Goal: Information Seeking & Learning: Learn about a topic

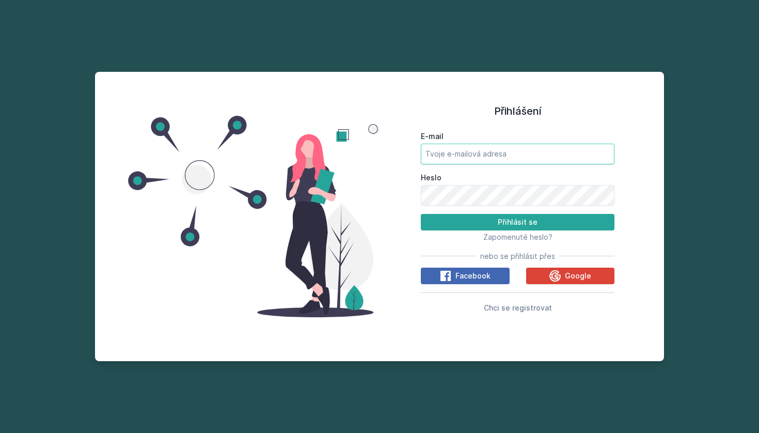
type input "[EMAIL_ADDRESS][DOMAIN_NAME]"
click at [483, 219] on button "Přihlásit se" at bounding box center [518, 222] width 194 height 17
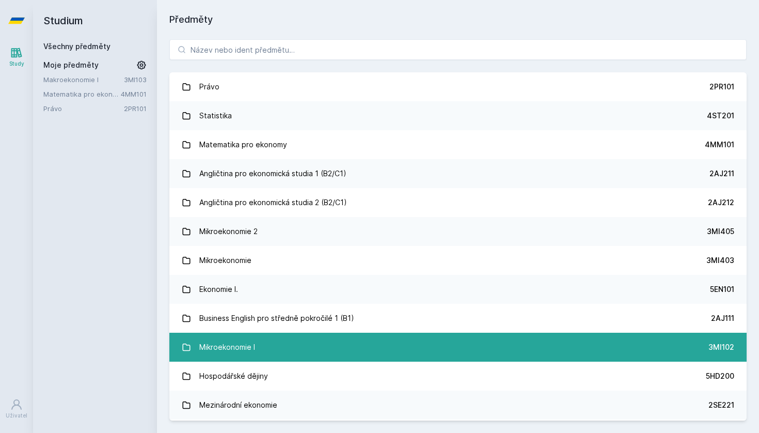
click at [293, 348] on link "Mikroekonomie I 3MI102" at bounding box center [457, 347] width 577 height 29
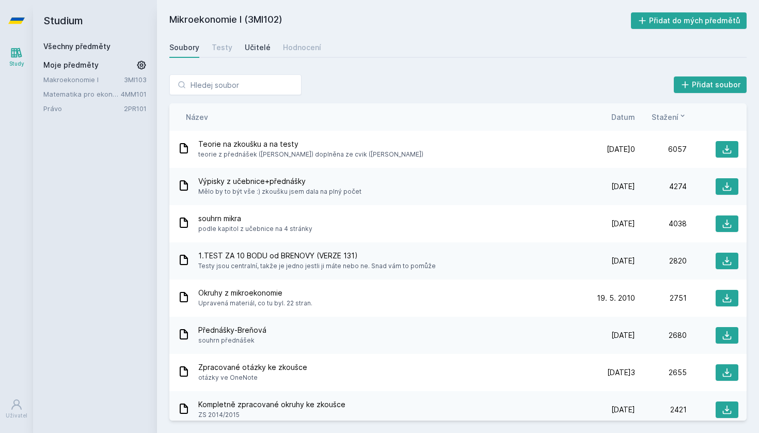
click at [249, 52] on div "Učitelé" at bounding box center [258, 47] width 26 height 10
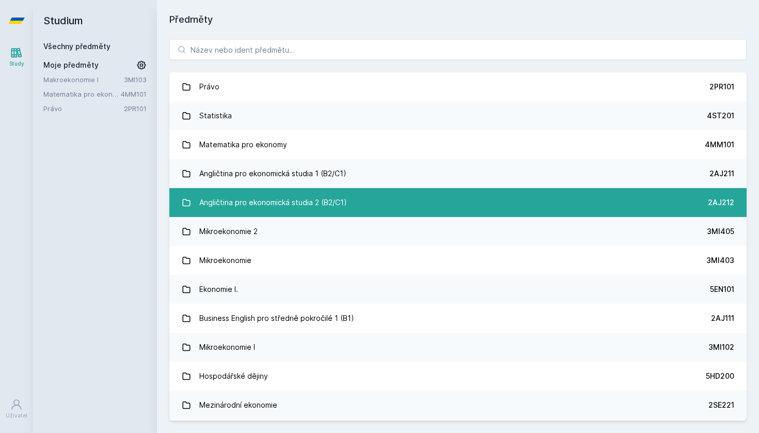
click at [215, 199] on div "Angličtina pro ekonomická studia 2 (B2/C1)" at bounding box center [273, 202] width 148 height 21
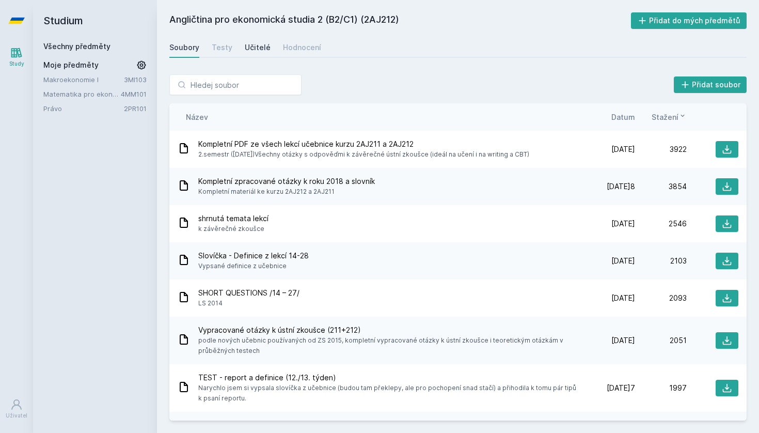
click at [257, 50] on div "Učitelé" at bounding box center [258, 47] width 26 height 10
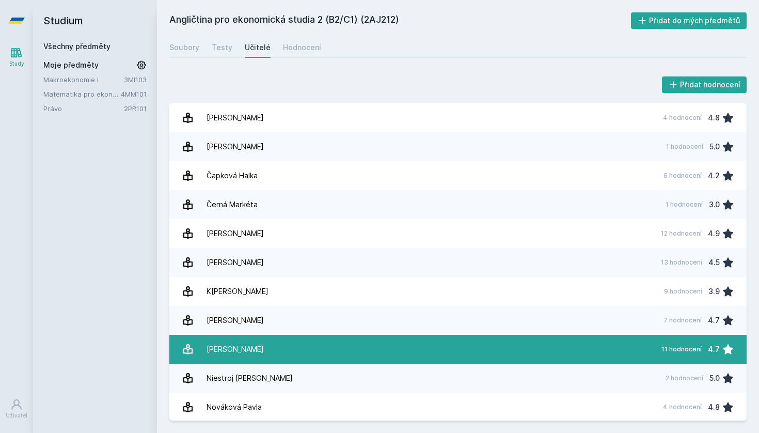
click at [230, 352] on div "Milson David" at bounding box center [235, 349] width 57 height 21
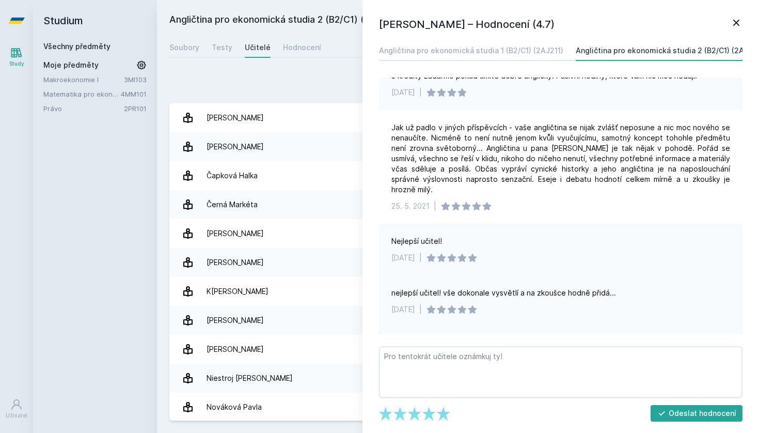
scroll to position [361, 0]
click at [135, 173] on div "Studium Všechny předměty Moje předměty Makroekonomie I 3MI103 Matematika pro ek…" at bounding box center [95, 216] width 124 height 433
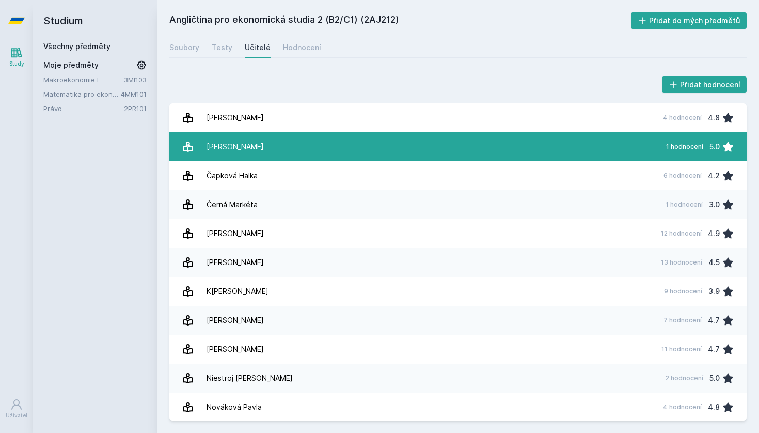
click at [222, 137] on div "Coleman Michael" at bounding box center [235, 146] width 57 height 21
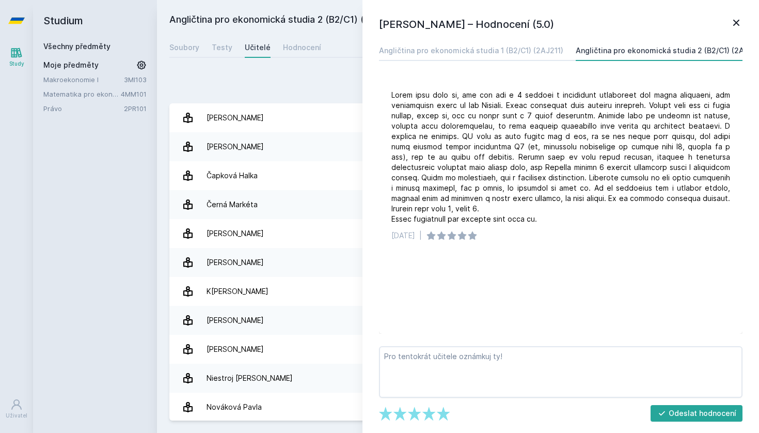
click at [740, 20] on icon at bounding box center [736, 23] width 12 height 12
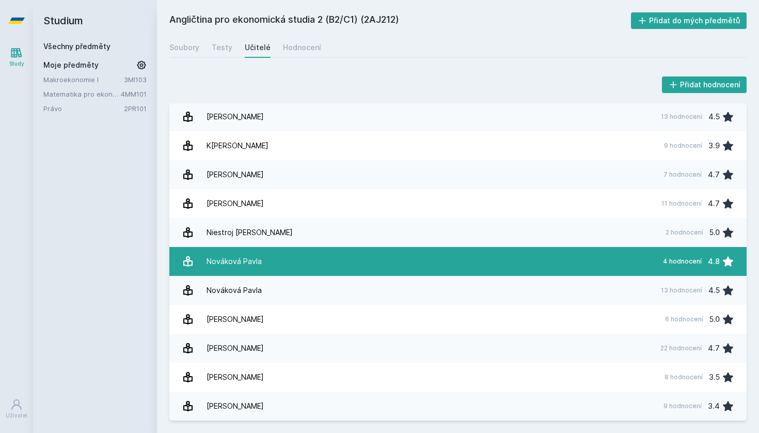
scroll to position [146, 0]
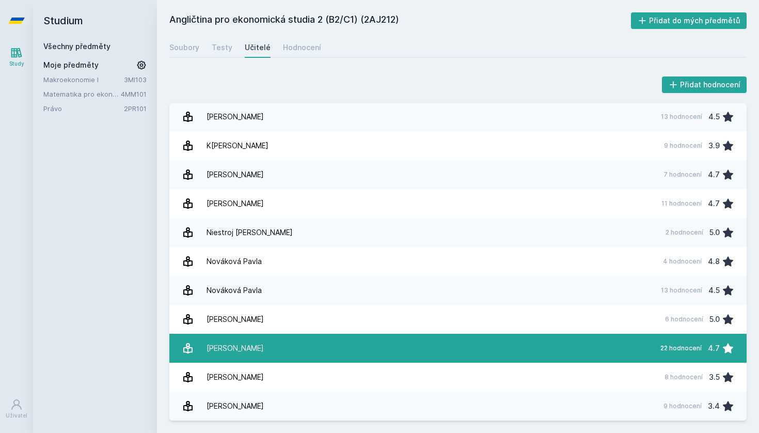
click at [421, 340] on link "Štáfová Gabriela 22 hodnocení 4.7" at bounding box center [457, 348] width 577 height 29
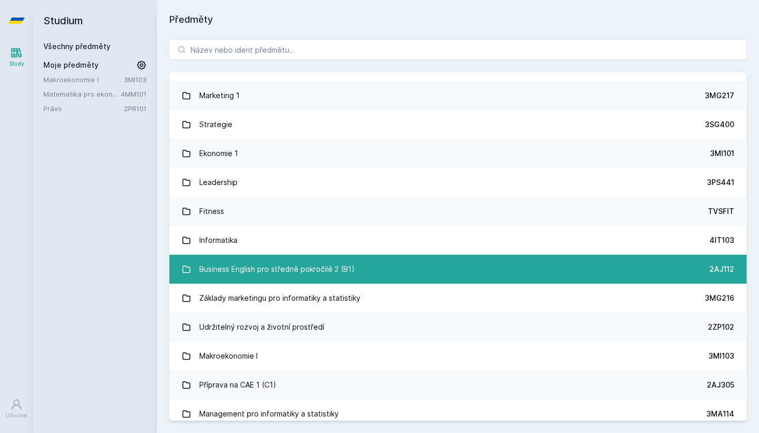
scroll to position [926, 0]
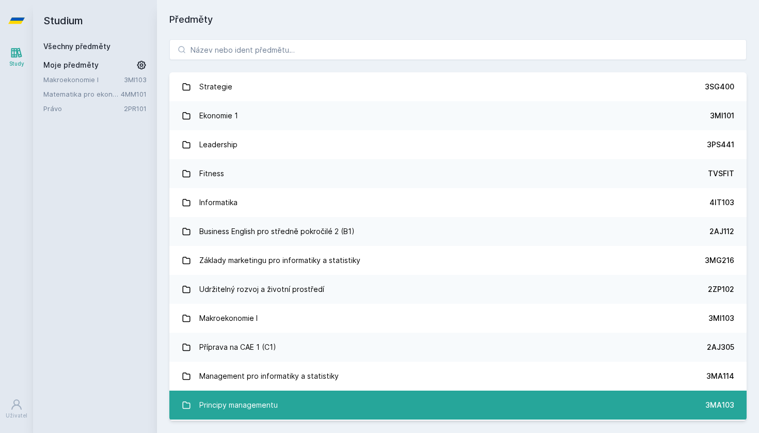
click at [343, 397] on link "Principy managementu 3MA103" at bounding box center [457, 404] width 577 height 29
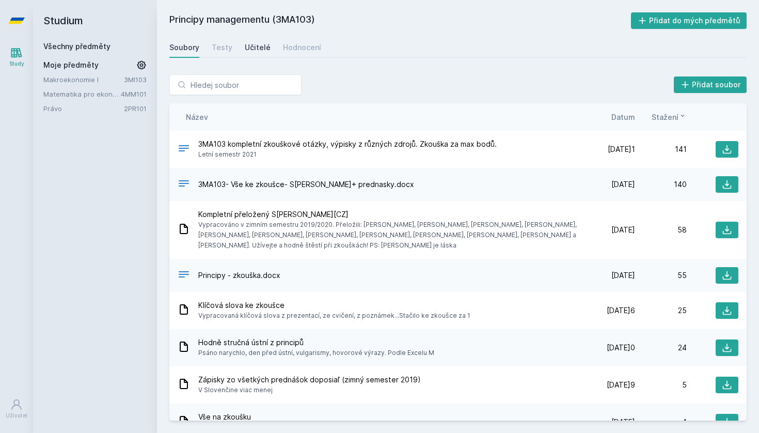
click at [256, 50] on div "Učitelé" at bounding box center [258, 47] width 26 height 10
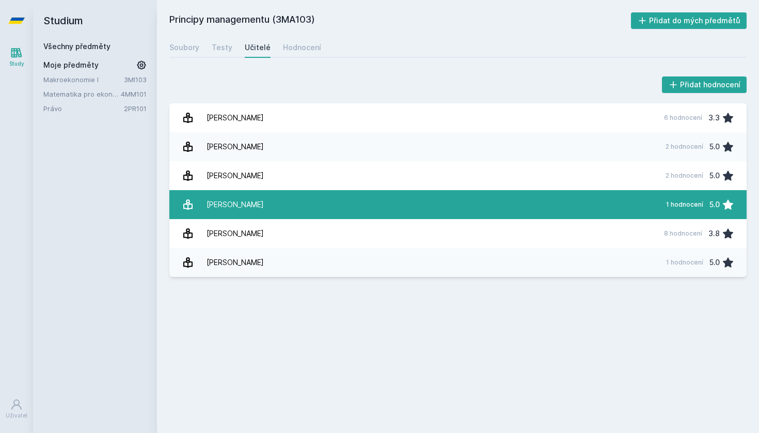
click at [230, 202] on div "[PERSON_NAME]" at bounding box center [235, 204] width 57 height 21
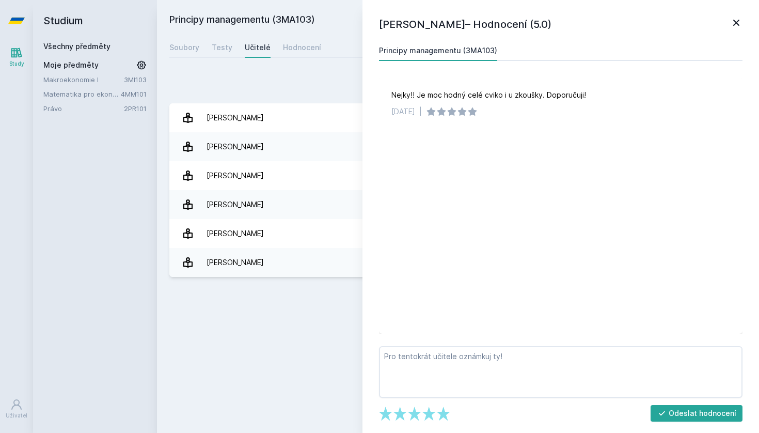
click at [268, 88] on div "Přidat hodnocení" at bounding box center [457, 84] width 577 height 21
click at [731, 21] on icon at bounding box center [736, 23] width 12 height 12
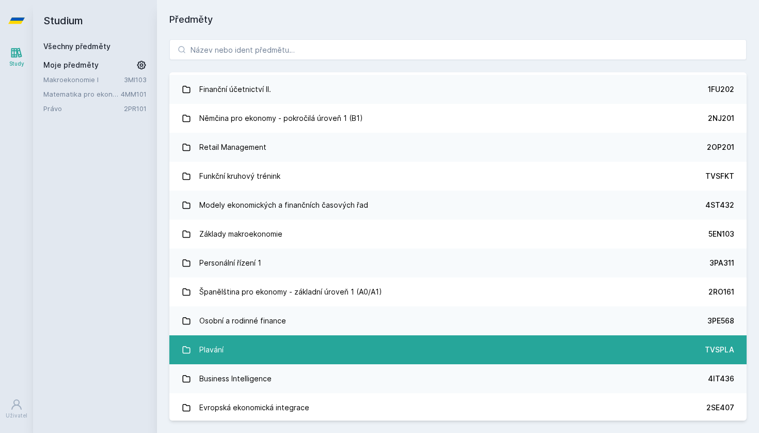
scroll to position [2141, 0]
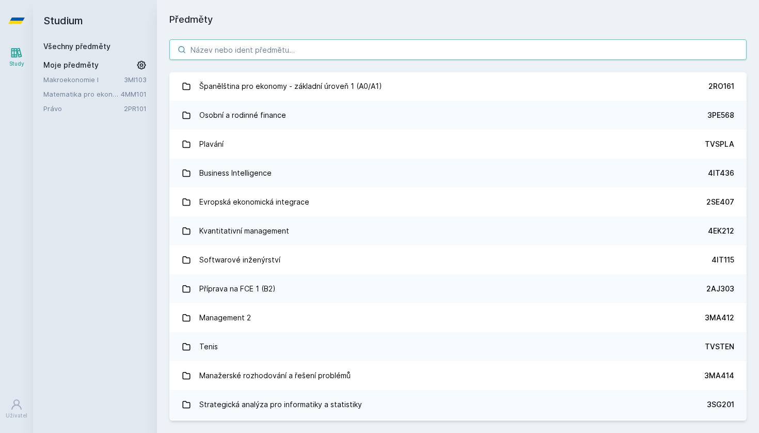
click at [260, 44] on input "search" at bounding box center [457, 49] width 577 height 21
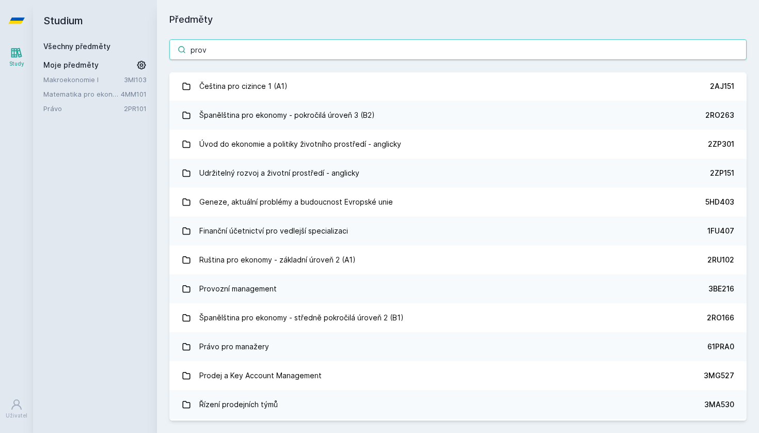
scroll to position [0, 0]
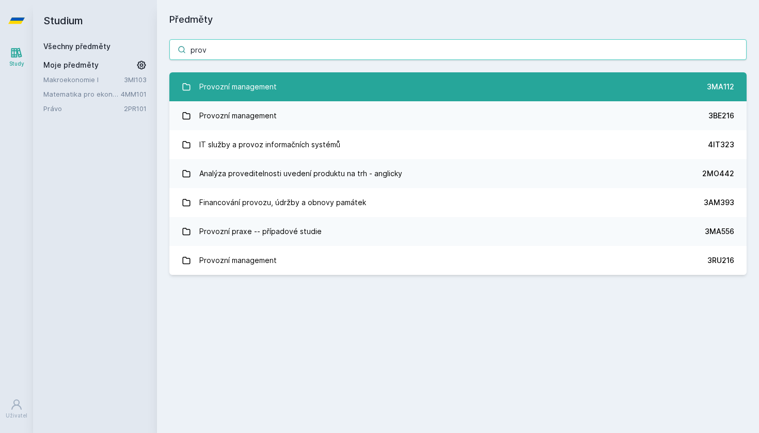
type input "prov"
click at [552, 84] on link "Provozní management 3MA112" at bounding box center [457, 86] width 577 height 29
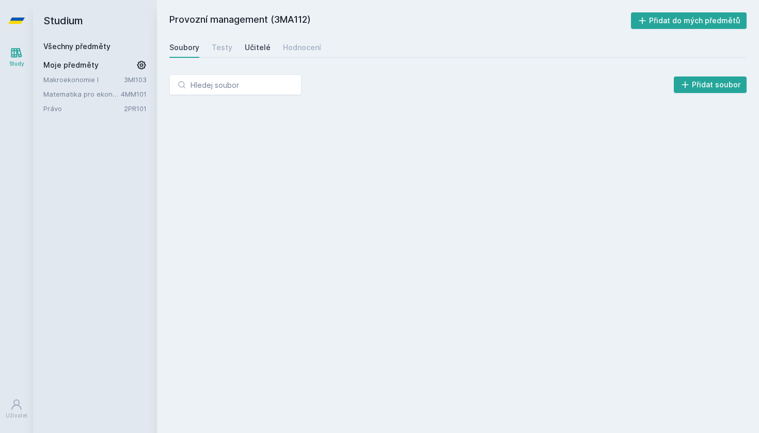
click at [251, 46] on div "Učitelé" at bounding box center [258, 47] width 26 height 10
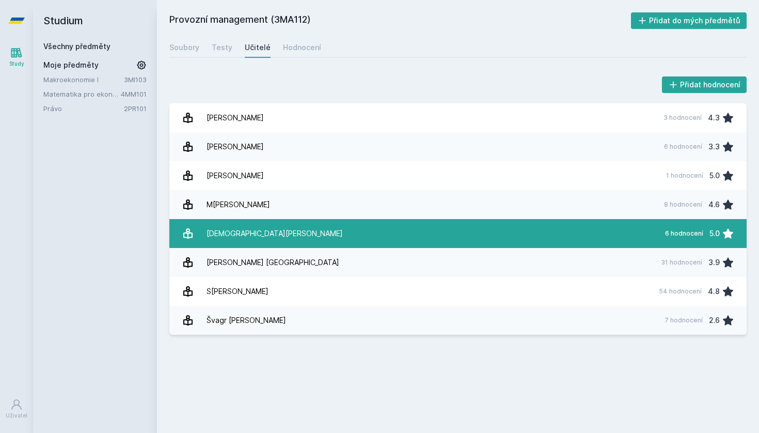
click at [232, 228] on div "[DEMOGRAPHIC_DATA][PERSON_NAME]" at bounding box center [275, 233] width 136 height 21
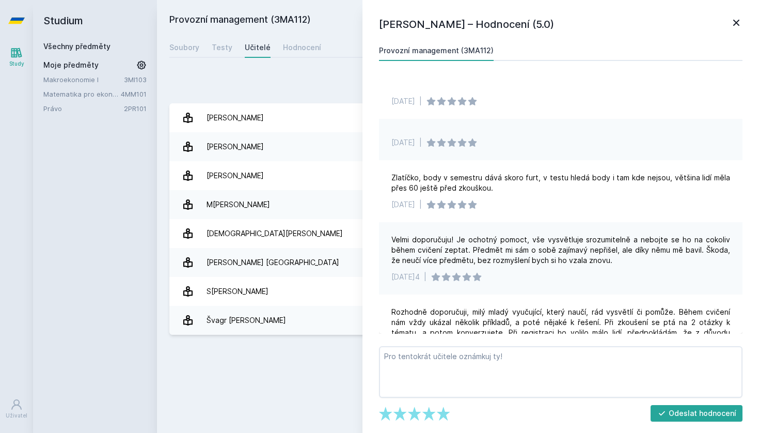
click at [736, 22] on icon at bounding box center [736, 23] width 6 height 6
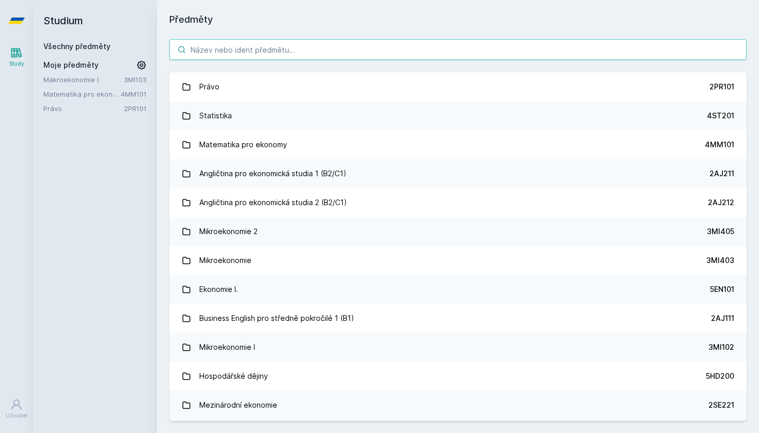
click at [222, 57] on input "search" at bounding box center [457, 49] width 577 height 21
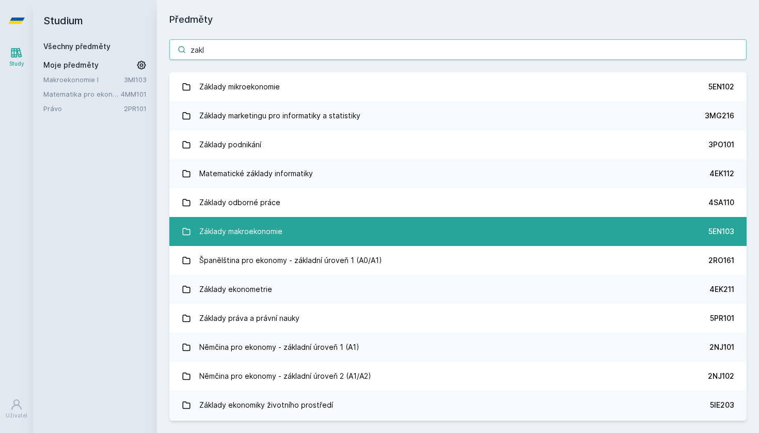
type input "zakl"
click at [221, 237] on div "Základy makroekonomie" at bounding box center [240, 231] width 83 height 21
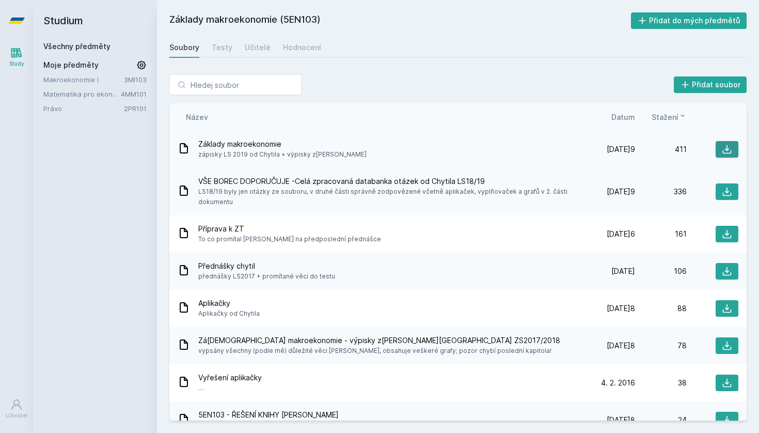
click at [726, 152] on icon at bounding box center [727, 149] width 10 height 10
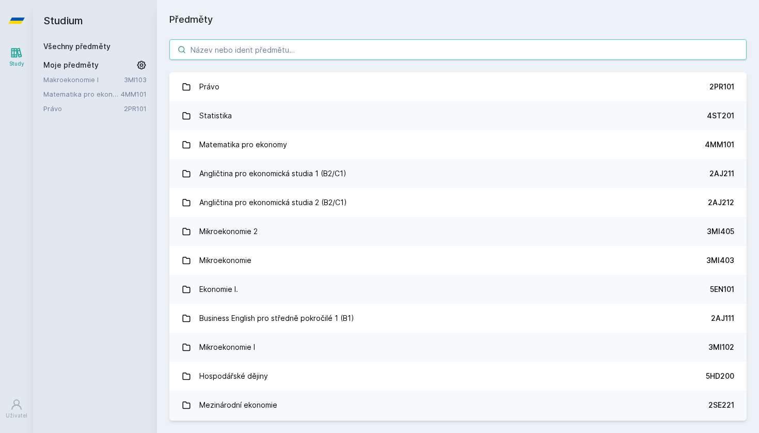
click at [265, 43] on input "search" at bounding box center [457, 49] width 577 height 21
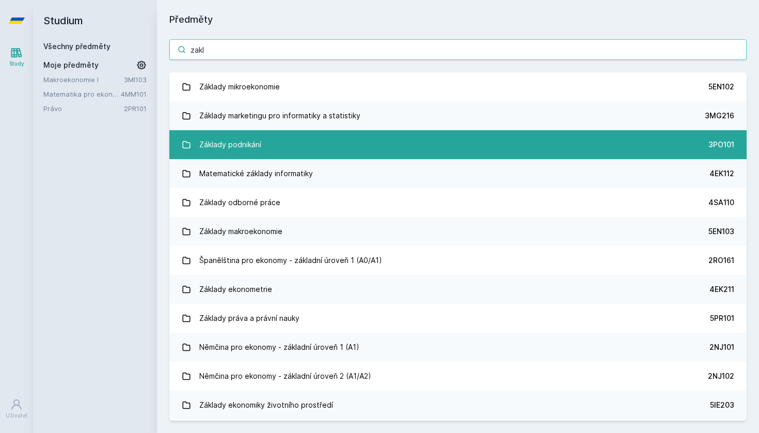
type input "zakl"
click at [210, 147] on div "Základy podnikání" at bounding box center [230, 144] width 62 height 21
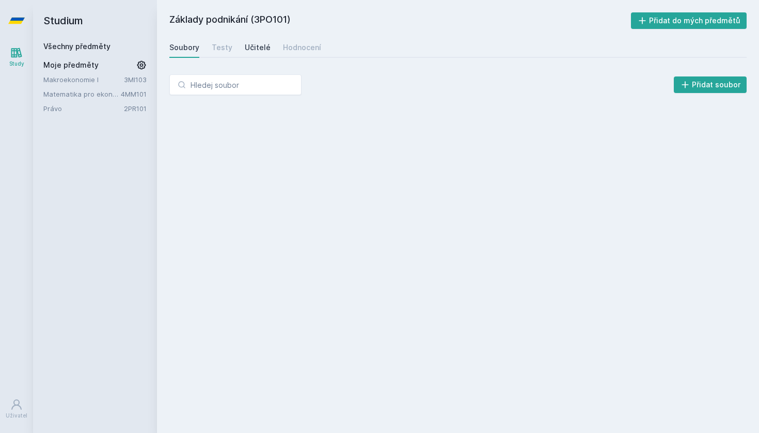
click at [249, 43] on div "Učitelé" at bounding box center [258, 47] width 26 height 10
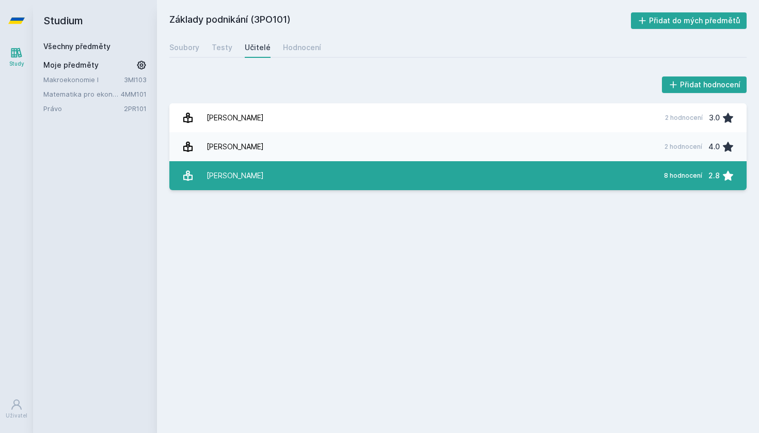
click at [245, 167] on div "[PERSON_NAME]" at bounding box center [235, 175] width 57 height 21
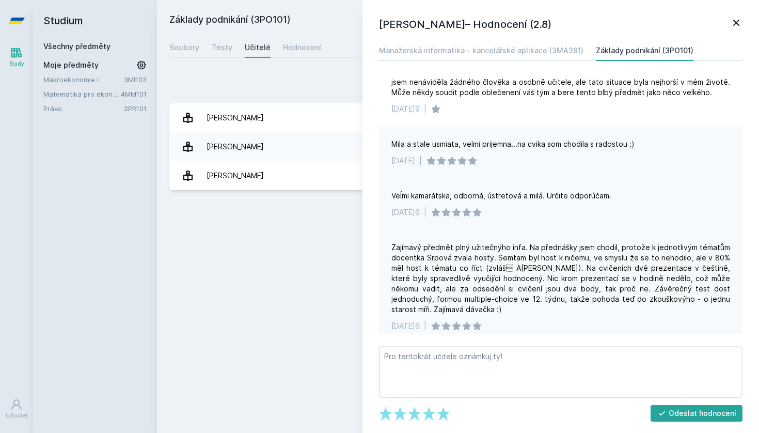
scroll to position [343, 0]
click at [732, 25] on icon at bounding box center [736, 23] width 12 height 12
